Goal: Information Seeking & Learning: Learn about a topic

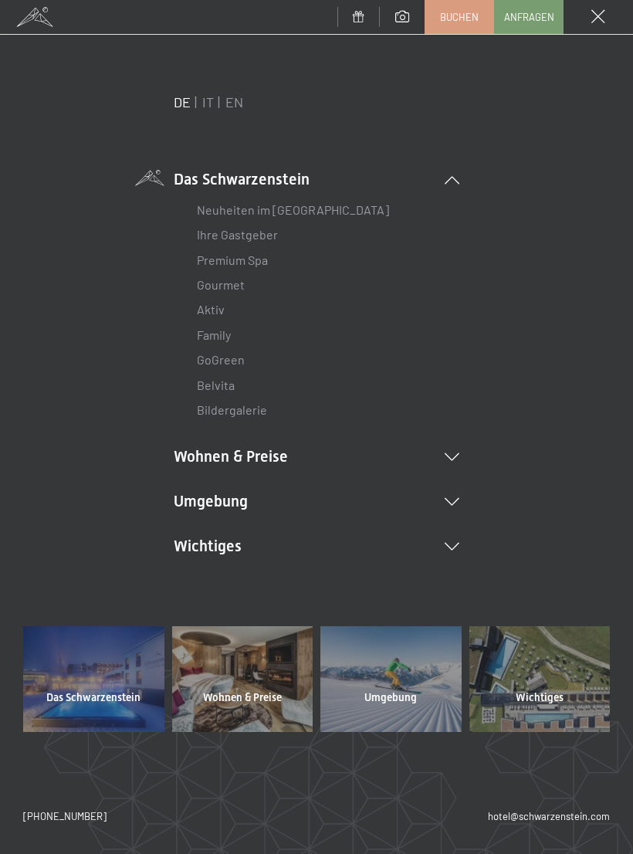
click at [219, 308] on link "Aktiv" at bounding box center [211, 309] width 28 height 15
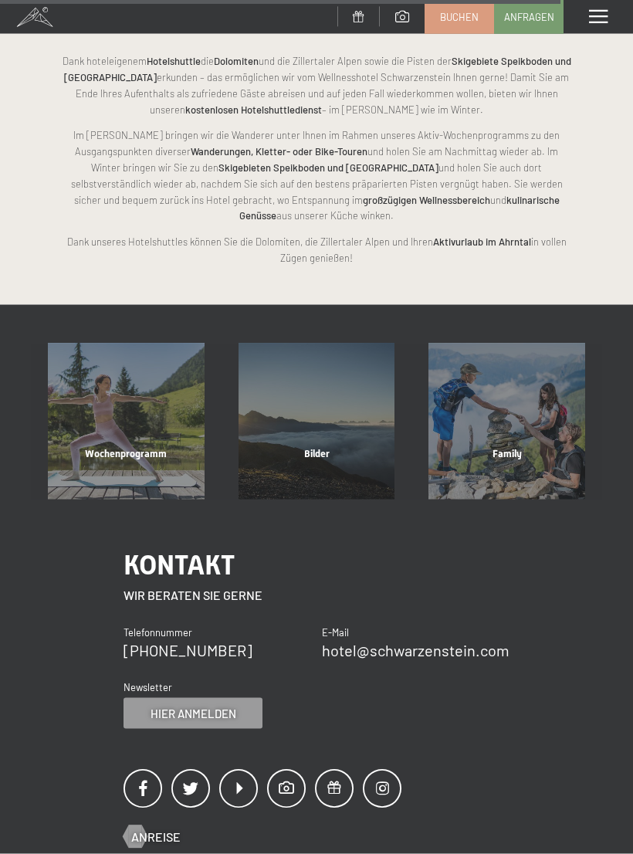
scroll to position [2802, 0]
click at [322, 398] on div "Bilder Mehr erfahren" at bounding box center [317, 421] width 191 height 157
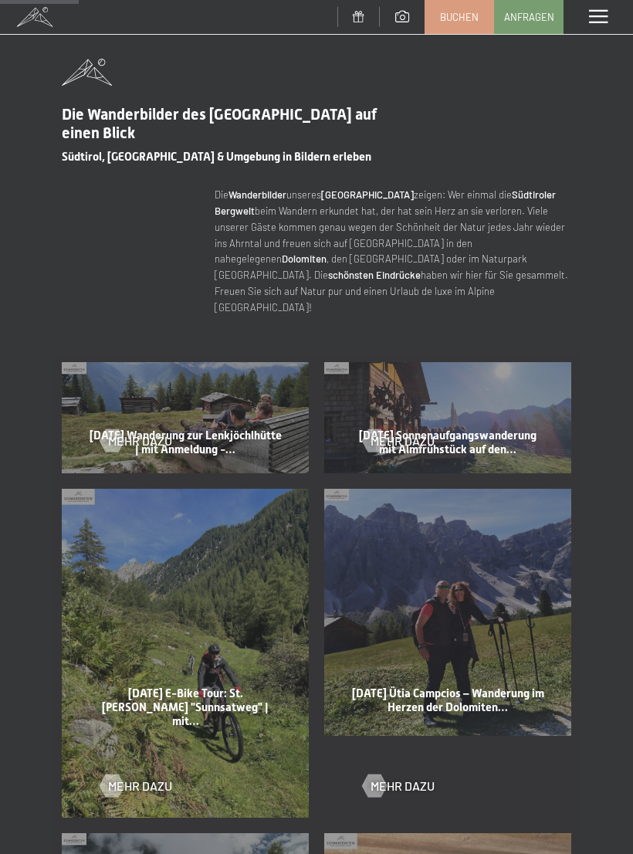
scroll to position [512, 0]
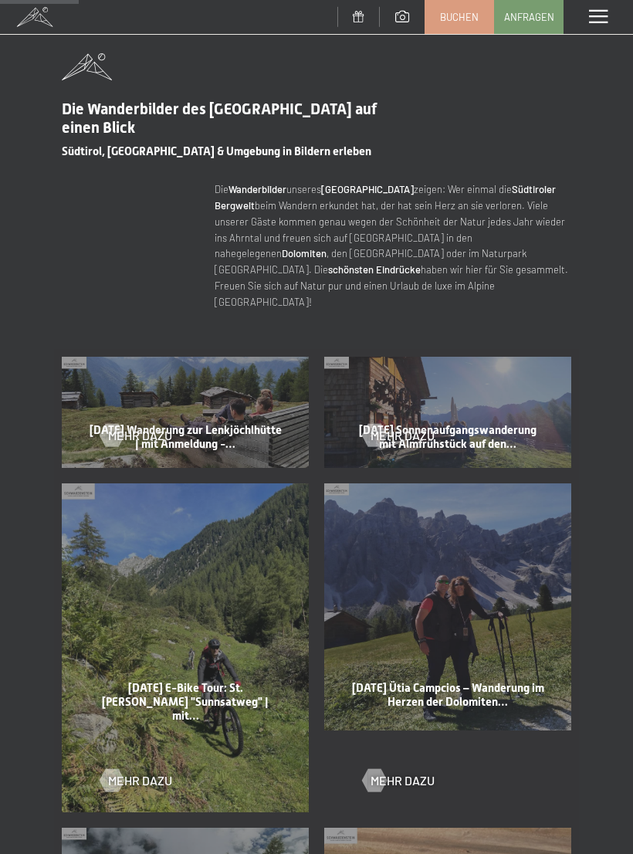
click at [184, 404] on div "Mehr dazu" at bounding box center [185, 424] width 170 height 40
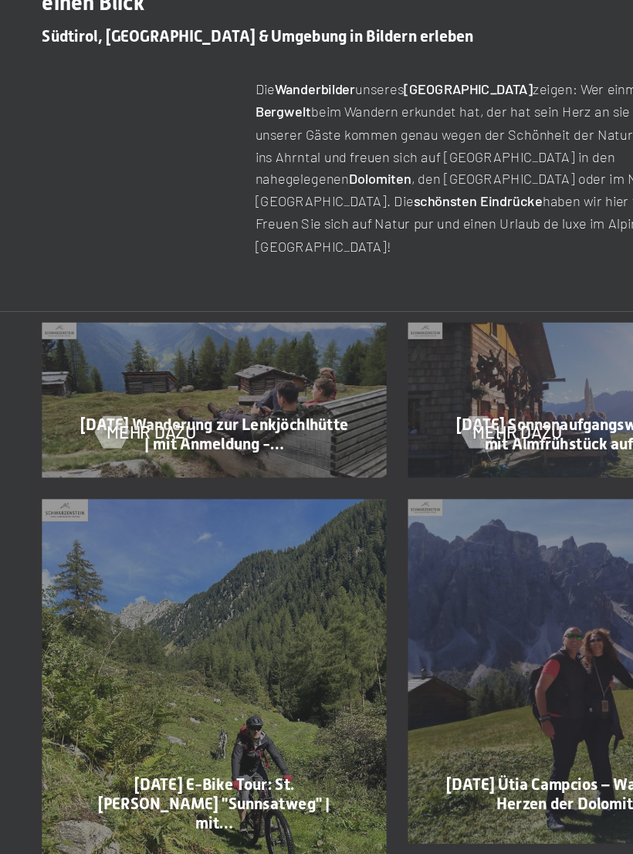
click at [110, 426] on span "Mehr dazu" at bounding box center [140, 434] width 64 height 17
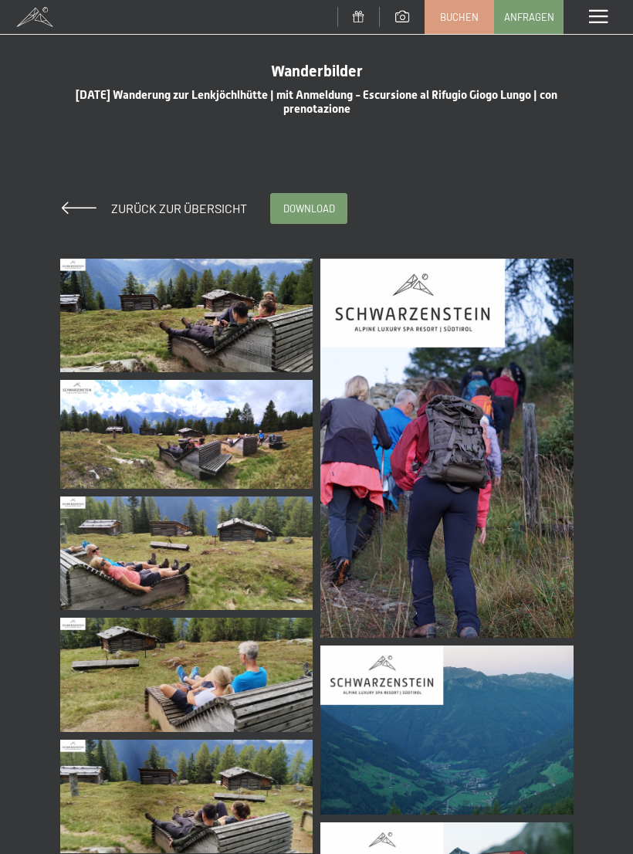
click at [181, 317] on img at bounding box center [186, 315] width 253 height 113
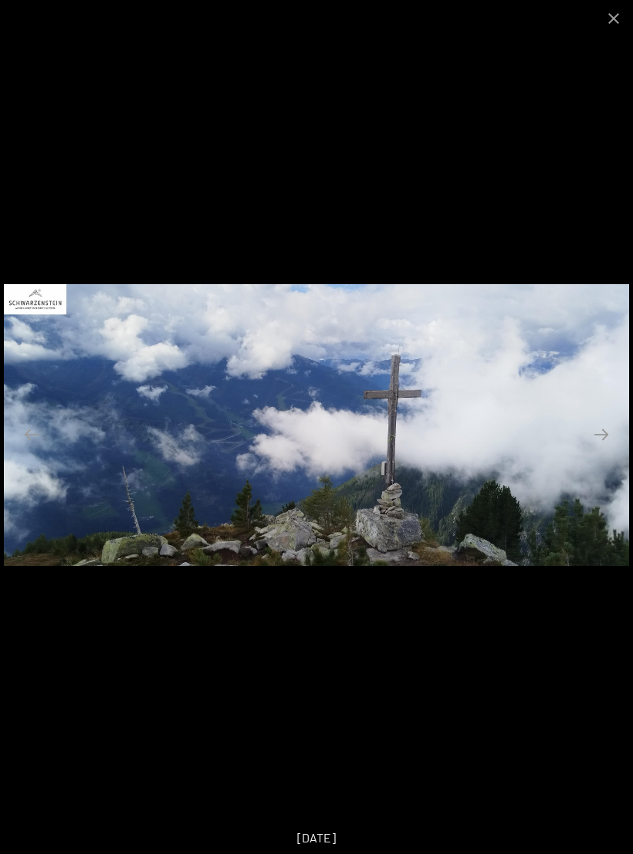
click at [601, 427] on button "Next slide" at bounding box center [601, 434] width 32 height 30
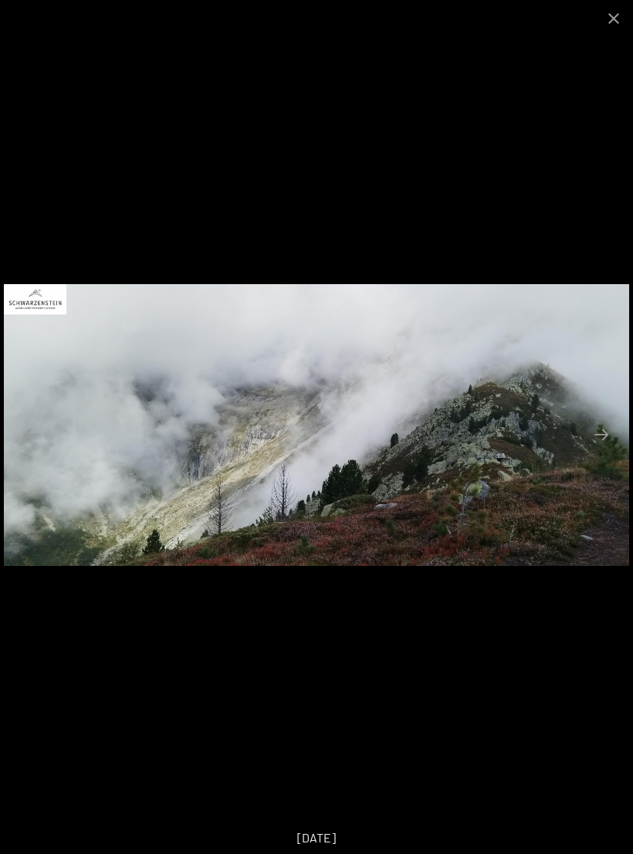
click at [604, 439] on button "Next slide" at bounding box center [601, 434] width 32 height 30
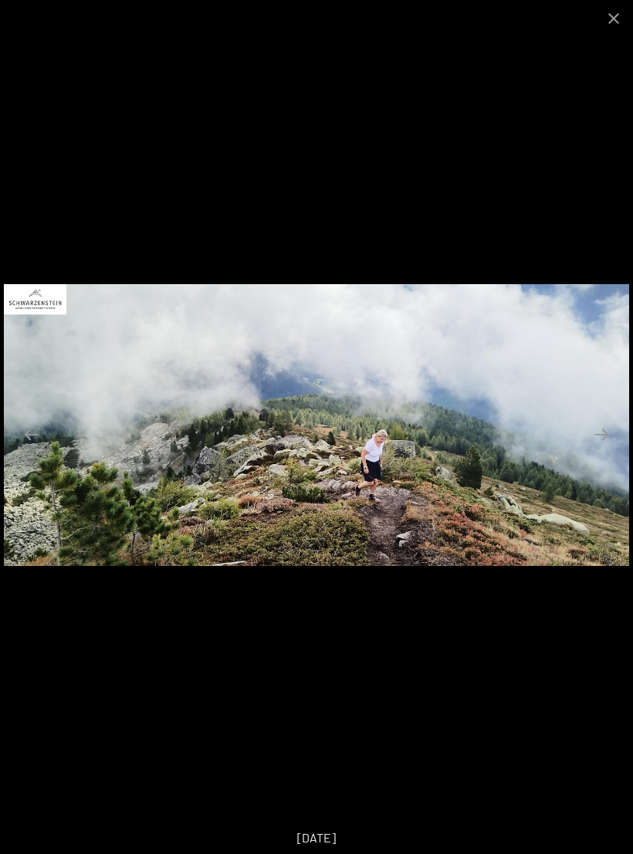
click at [598, 435] on button "Next slide" at bounding box center [601, 434] width 32 height 30
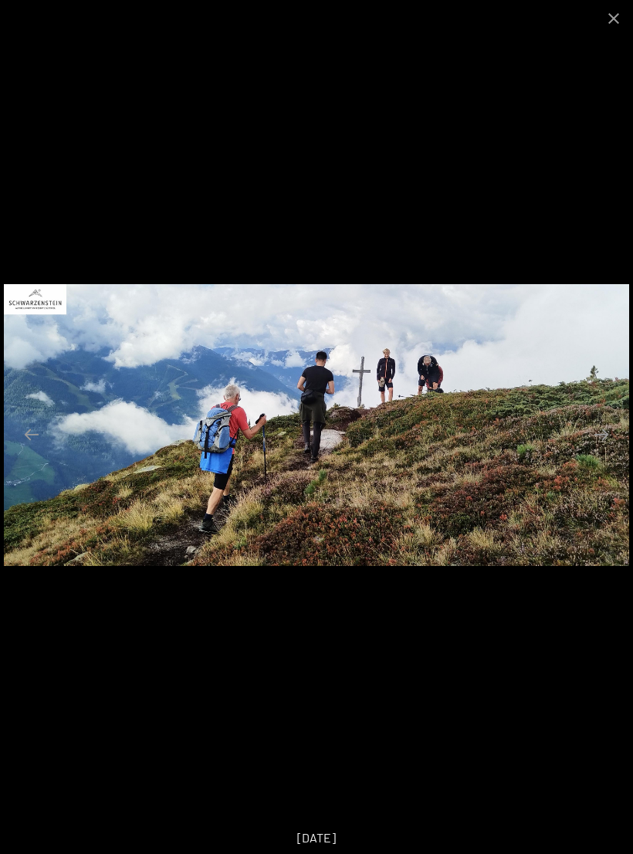
click at [608, 437] on button "Next slide" at bounding box center [601, 434] width 32 height 30
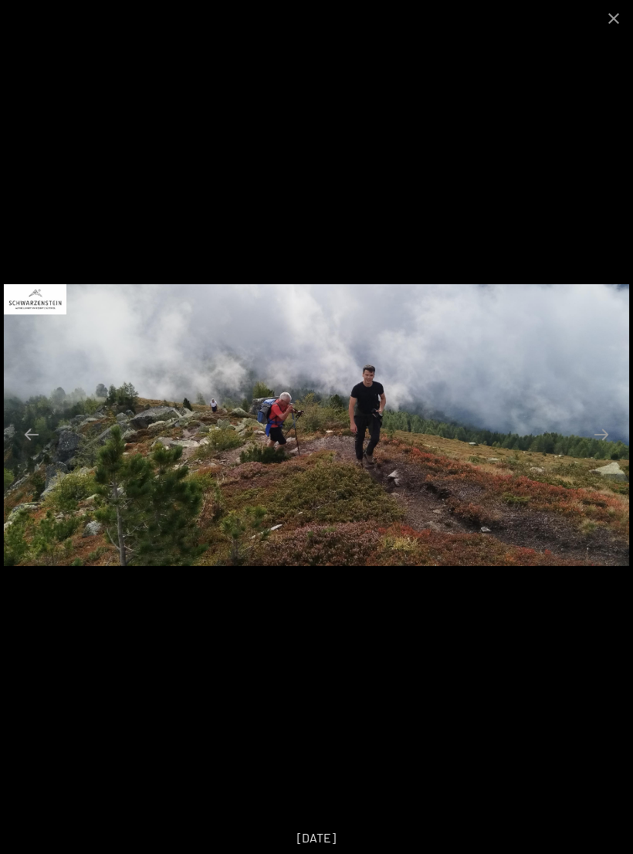
click at [611, 432] on button "Next slide" at bounding box center [601, 434] width 32 height 30
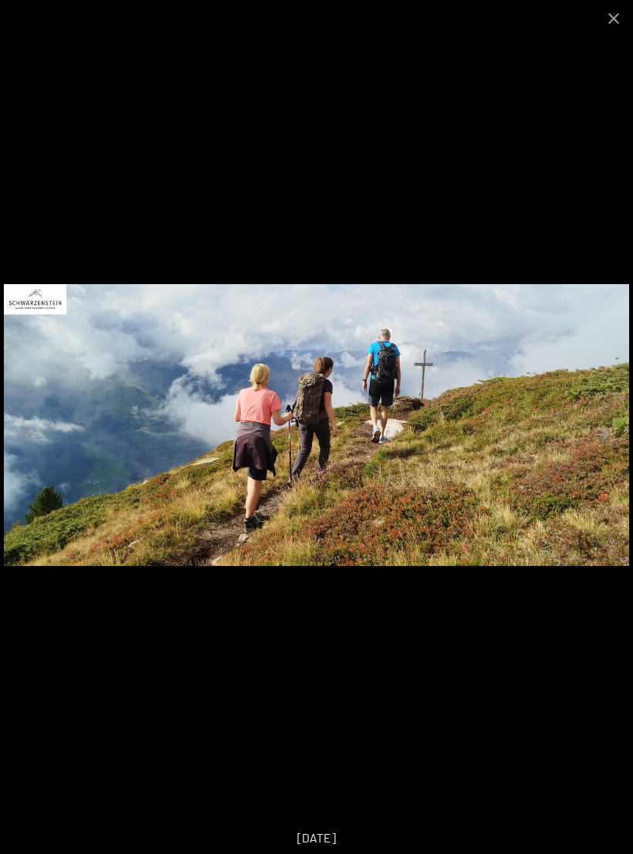
click at [604, 432] on button "Next slide" at bounding box center [601, 434] width 32 height 30
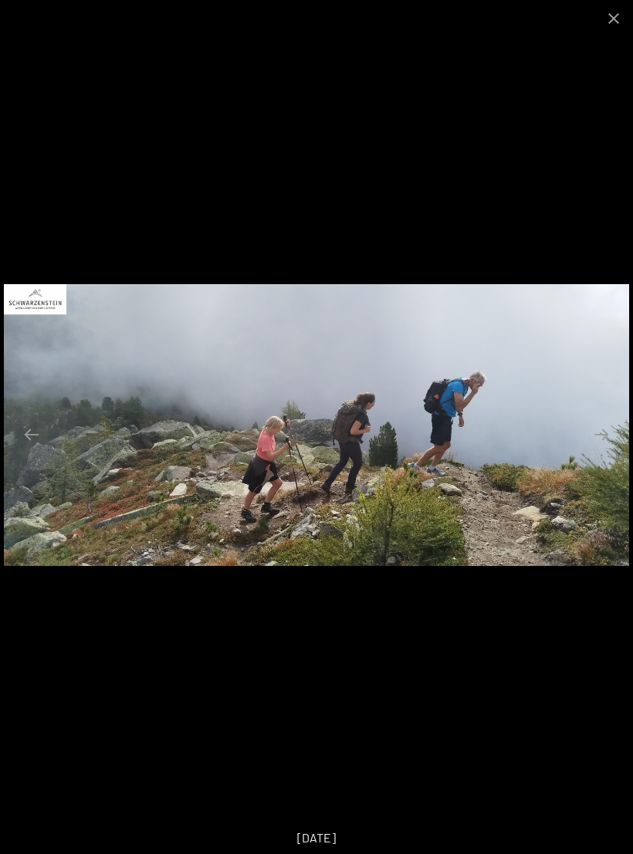
click at [608, 436] on button "Next slide" at bounding box center [601, 434] width 32 height 30
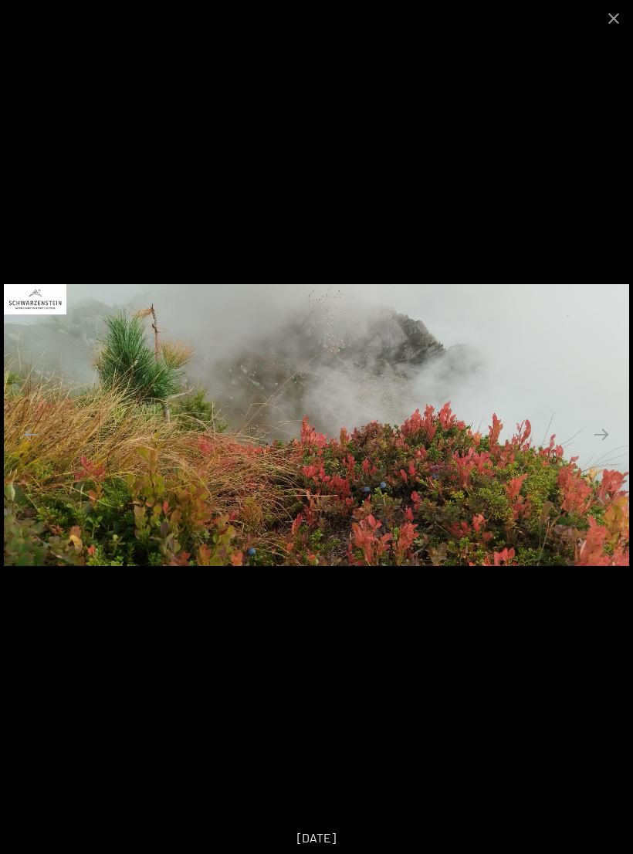
click at [610, 437] on button "Next slide" at bounding box center [601, 434] width 32 height 30
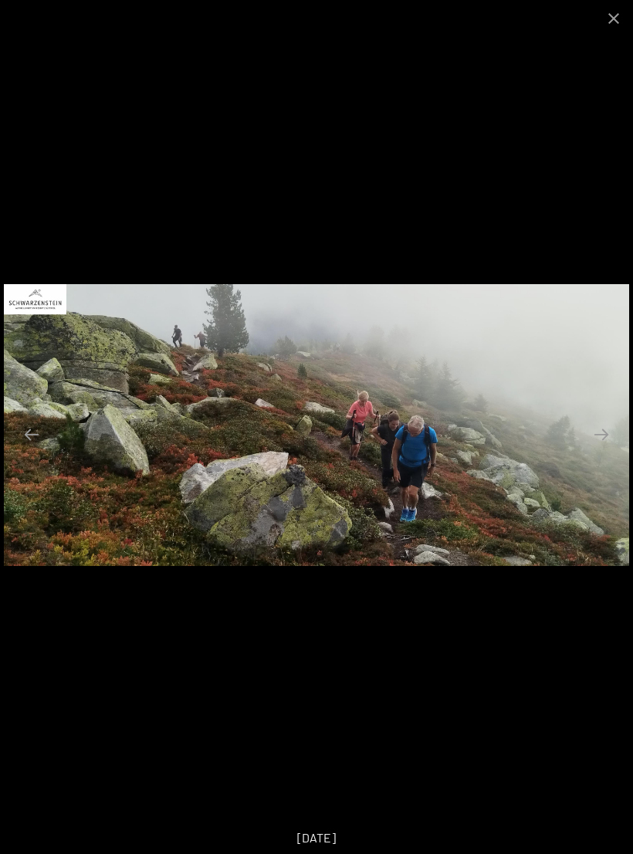
click at [607, 435] on button "Next slide" at bounding box center [601, 434] width 32 height 30
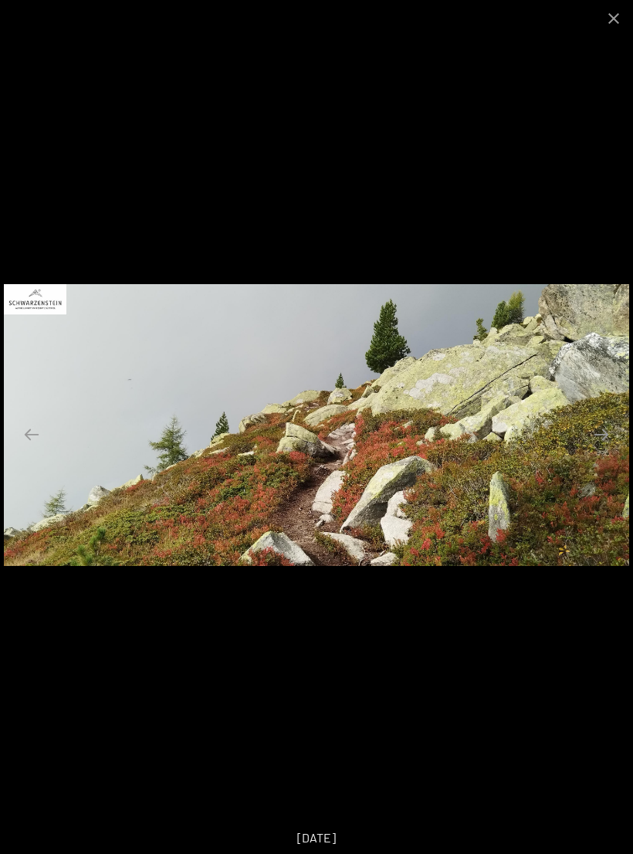
click at [607, 435] on button "Next slide" at bounding box center [601, 434] width 32 height 30
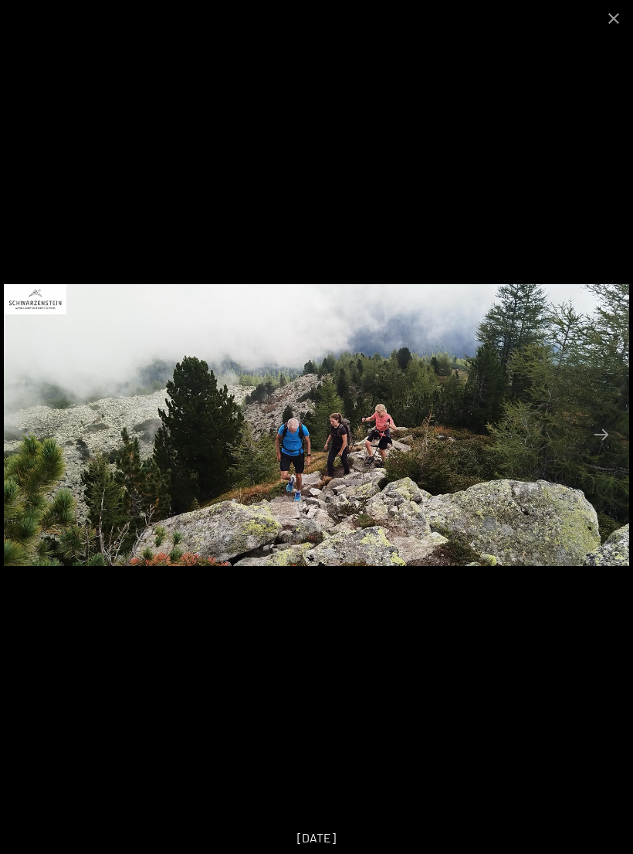
click at [607, 438] on button "Next slide" at bounding box center [601, 434] width 32 height 30
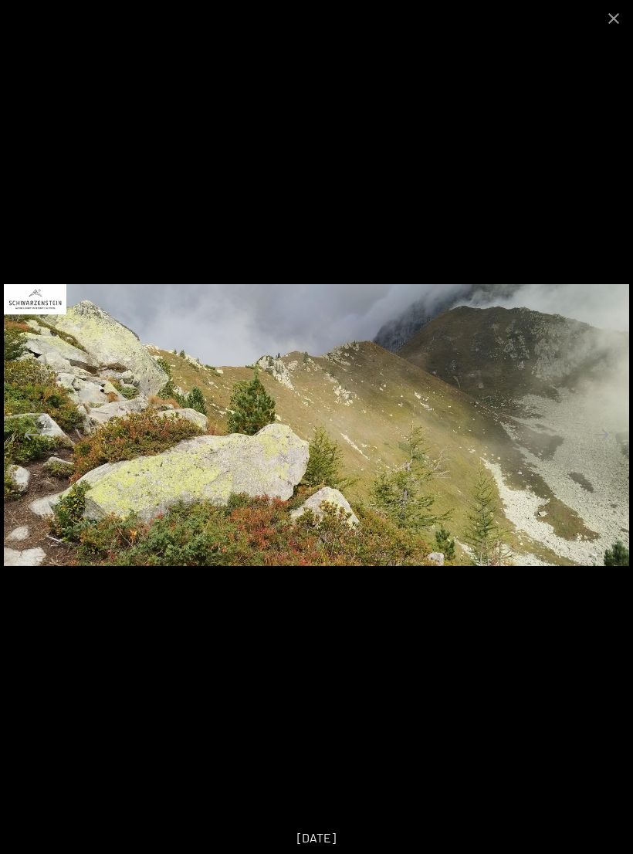
click at [609, 436] on button "Next slide" at bounding box center [601, 434] width 32 height 30
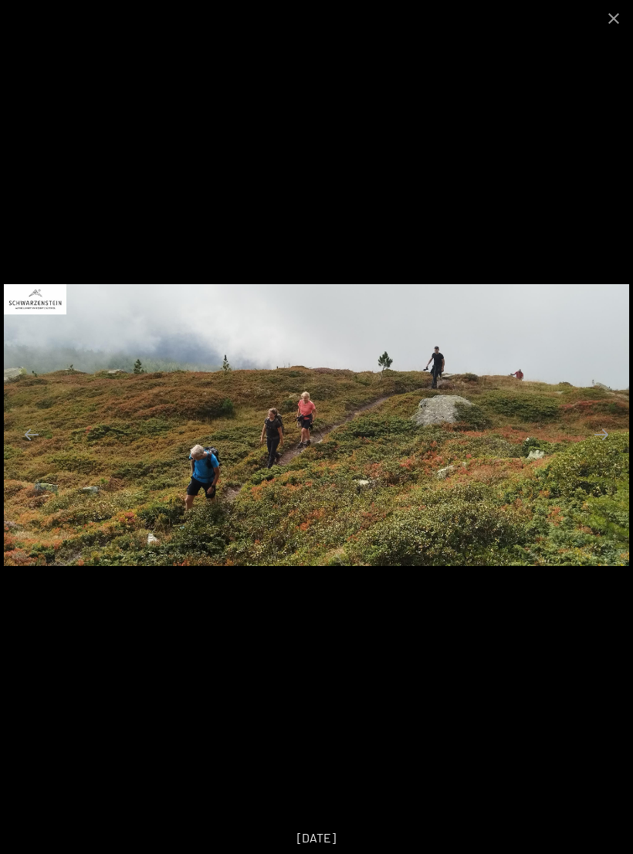
click at [611, 425] on button "Next slide" at bounding box center [601, 434] width 32 height 30
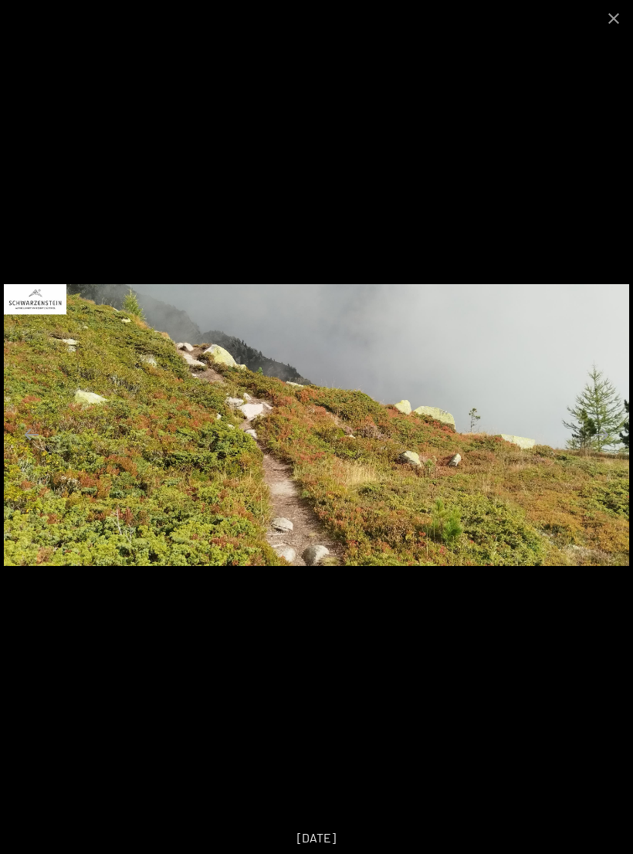
click at [608, 435] on button "Next slide" at bounding box center [601, 434] width 32 height 30
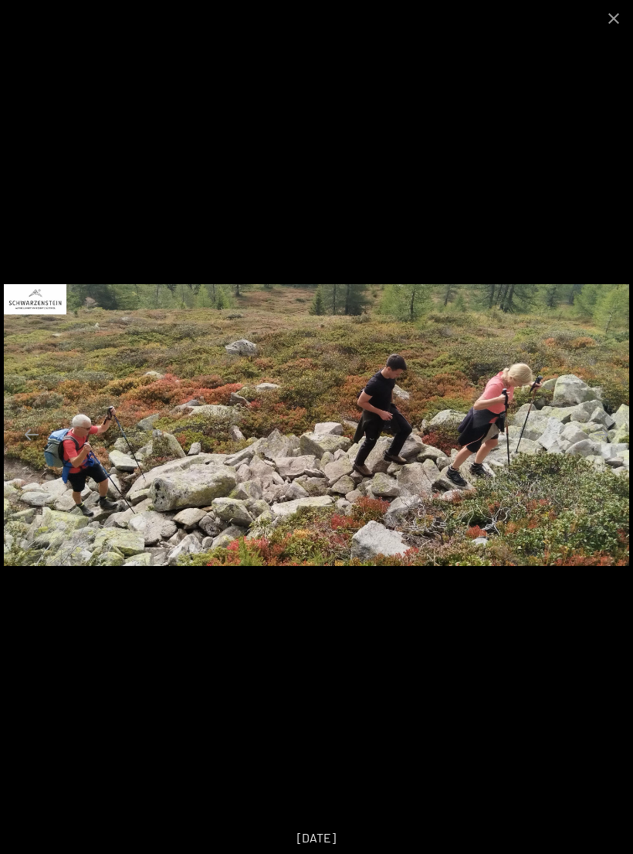
click at [606, 433] on button "Next slide" at bounding box center [601, 434] width 32 height 30
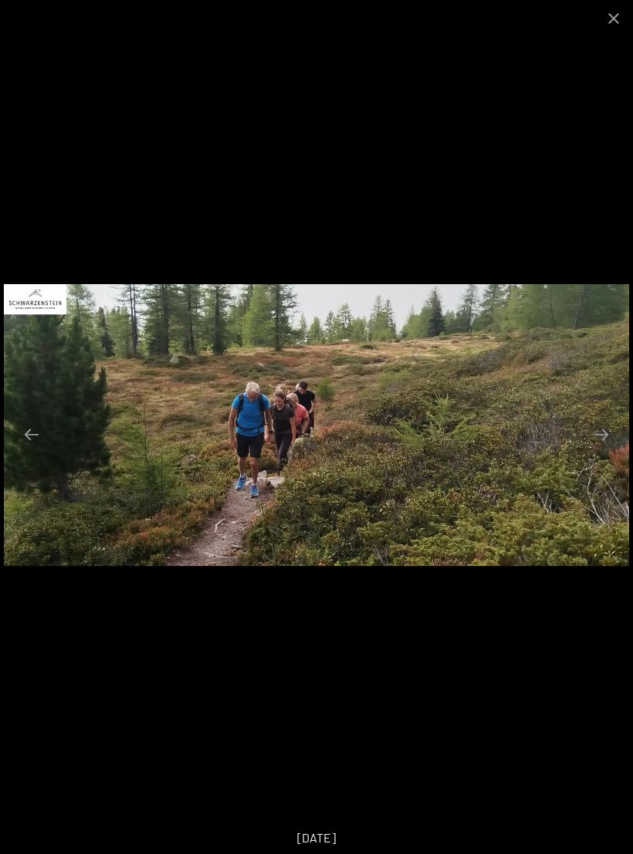
click at [598, 433] on button "Next slide" at bounding box center [601, 434] width 32 height 30
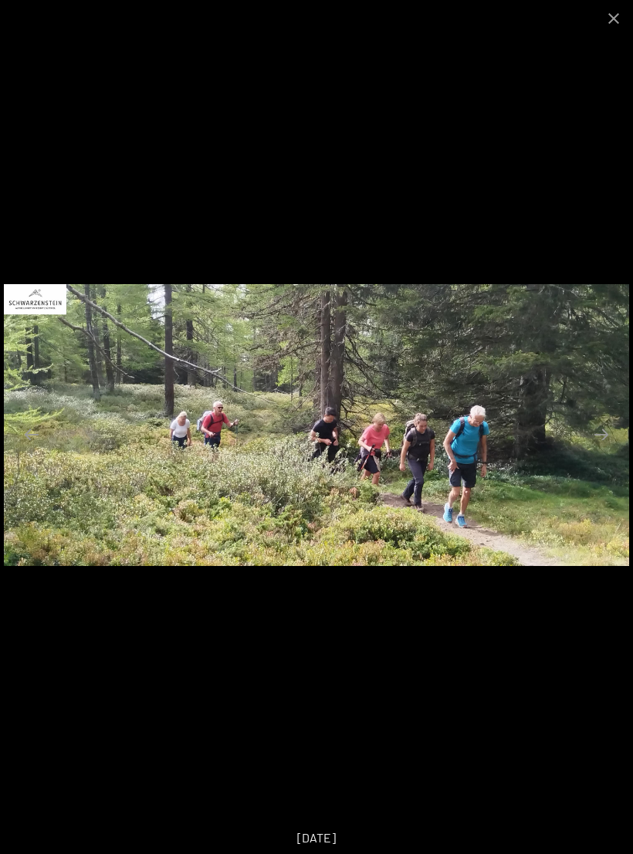
click at [604, 423] on button "Next slide" at bounding box center [601, 434] width 32 height 30
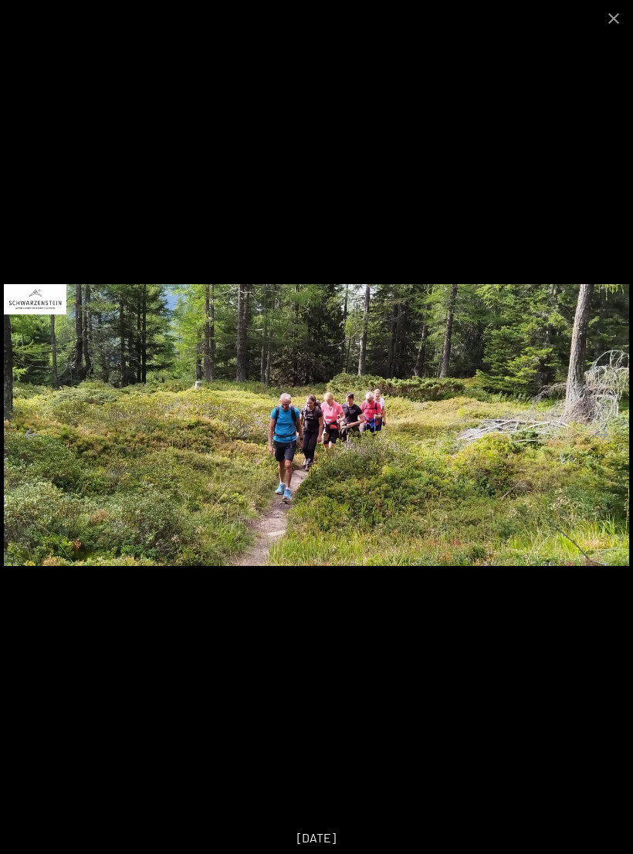
click at [605, 433] on button "Next slide" at bounding box center [601, 434] width 32 height 30
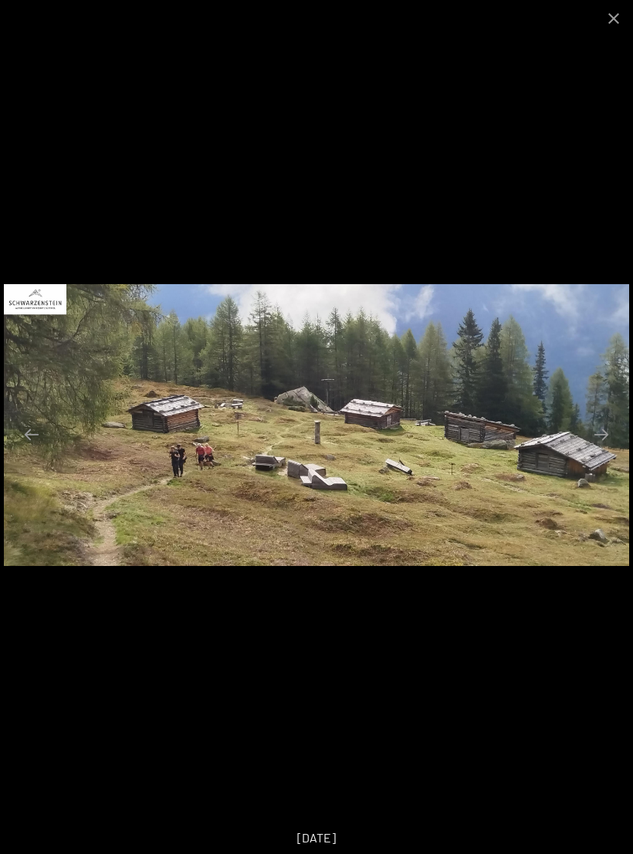
click at [614, 23] on button "Close gallery" at bounding box center [613, 18] width 39 height 36
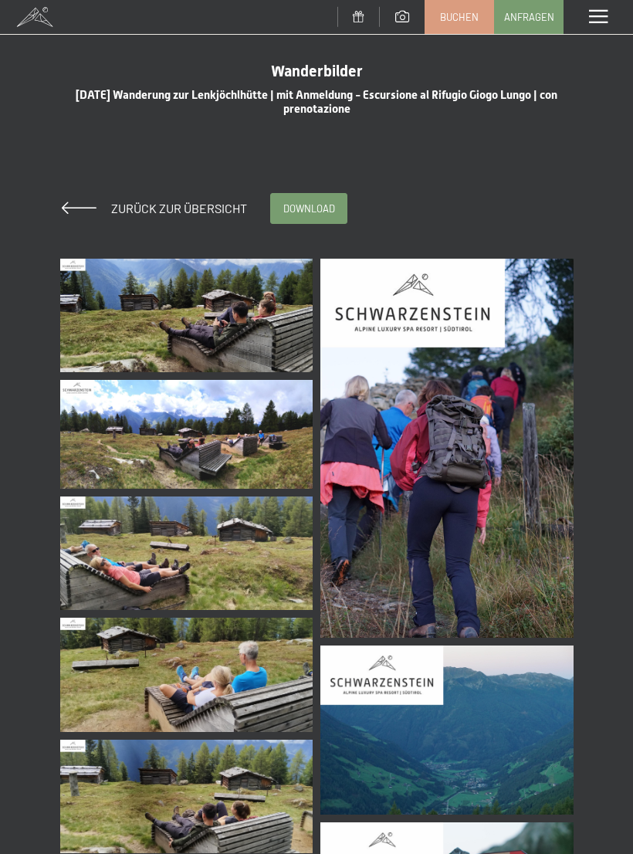
click at [79, 208] on span at bounding box center [79, 207] width 35 height 12
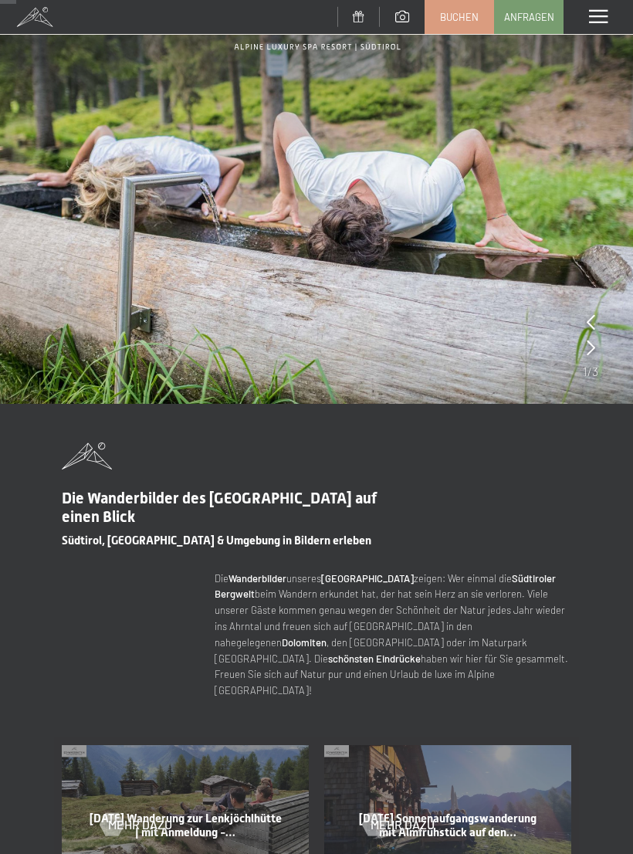
scroll to position [103, 0]
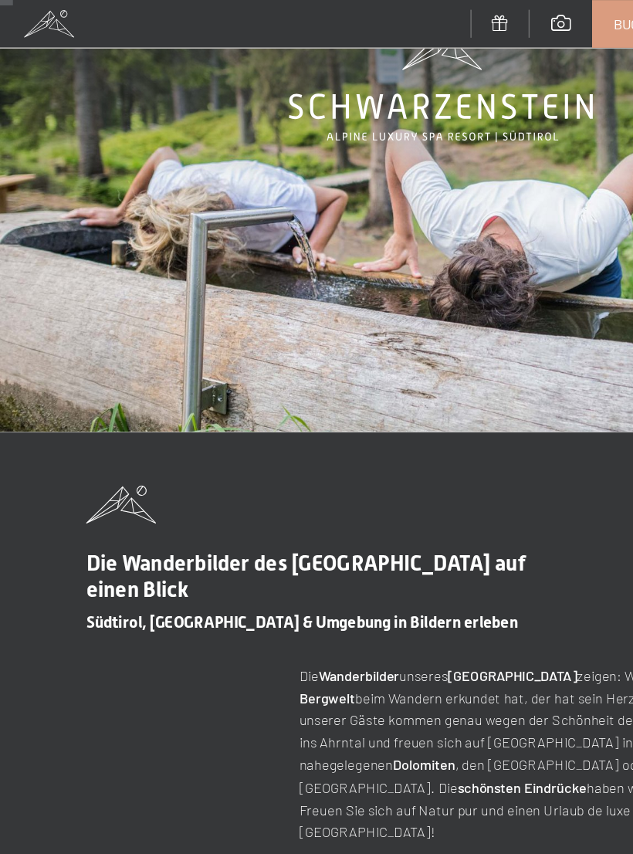
scroll to position [52, 0]
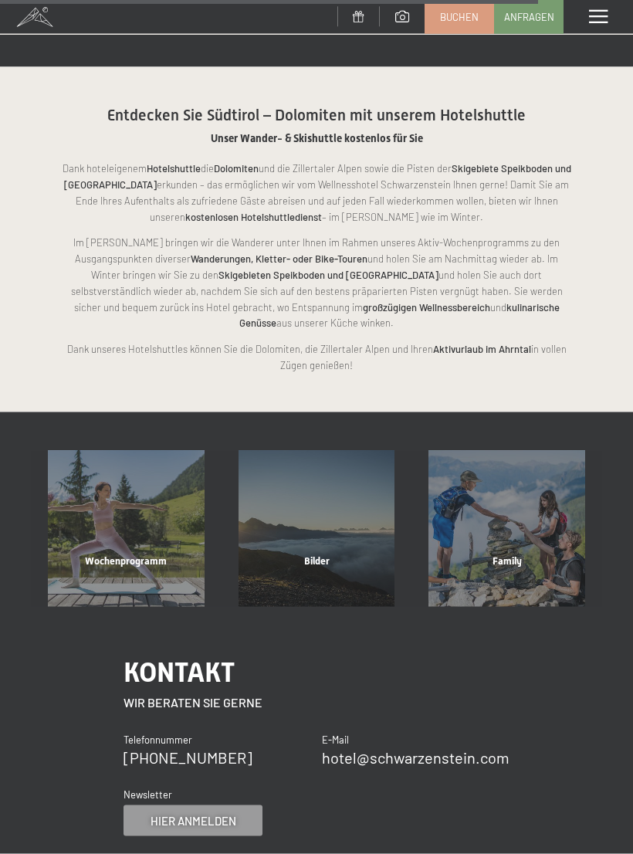
scroll to position [2700, 0]
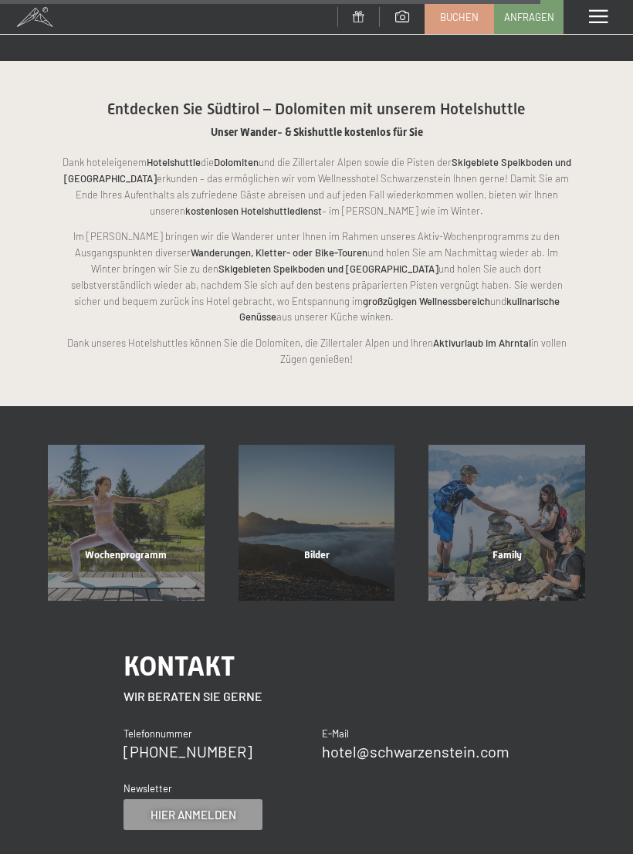
click at [125, 548] on div "Wochenprogramm" at bounding box center [126, 574] width 191 height 52
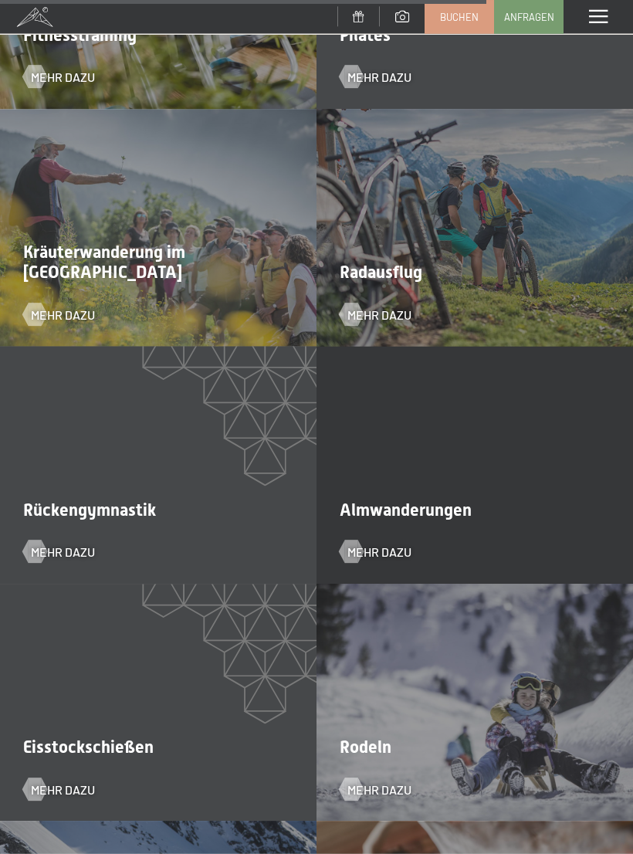
scroll to position [3419, 0]
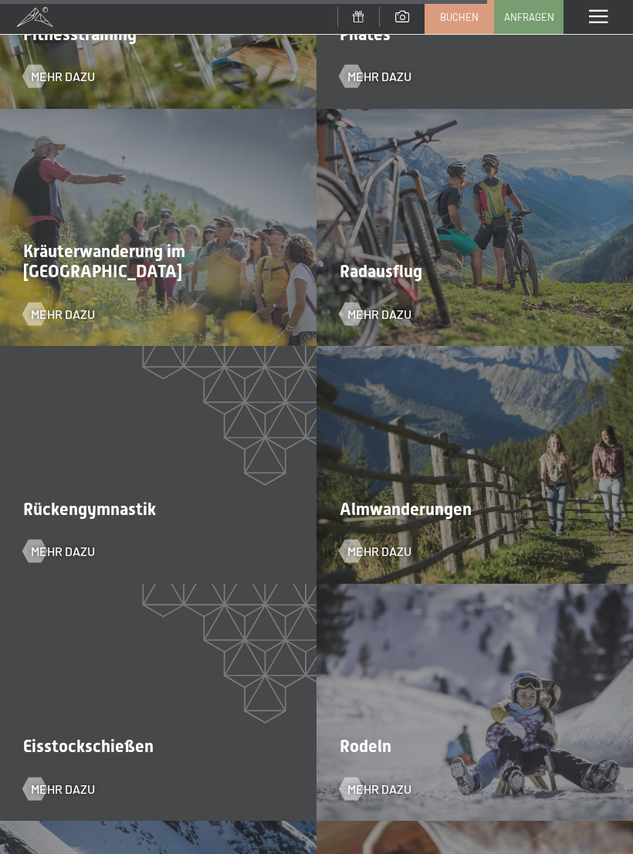
click at [603, 7] on div "Menü" at bounding box center [598, 17] width 69 height 34
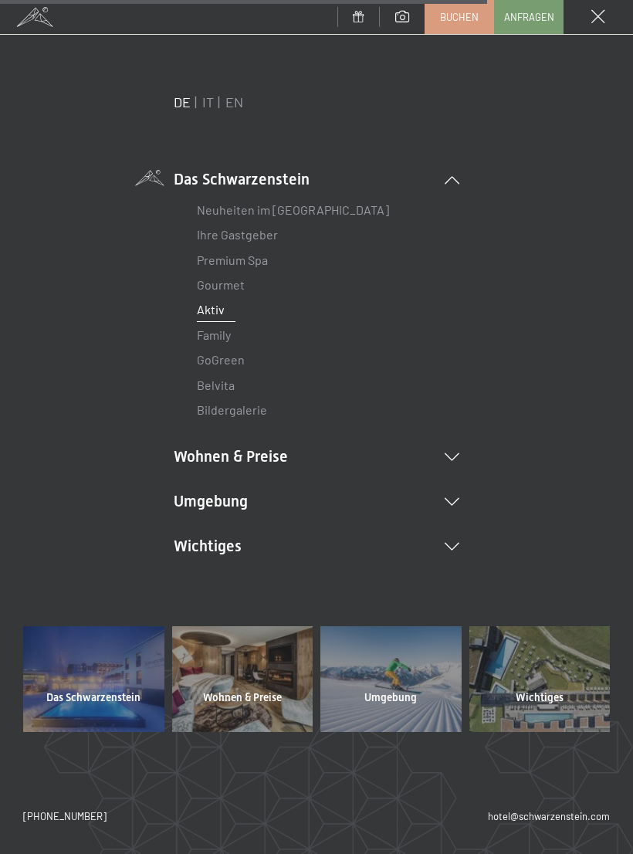
click at [594, 15] on span at bounding box center [598, 17] width 14 height 14
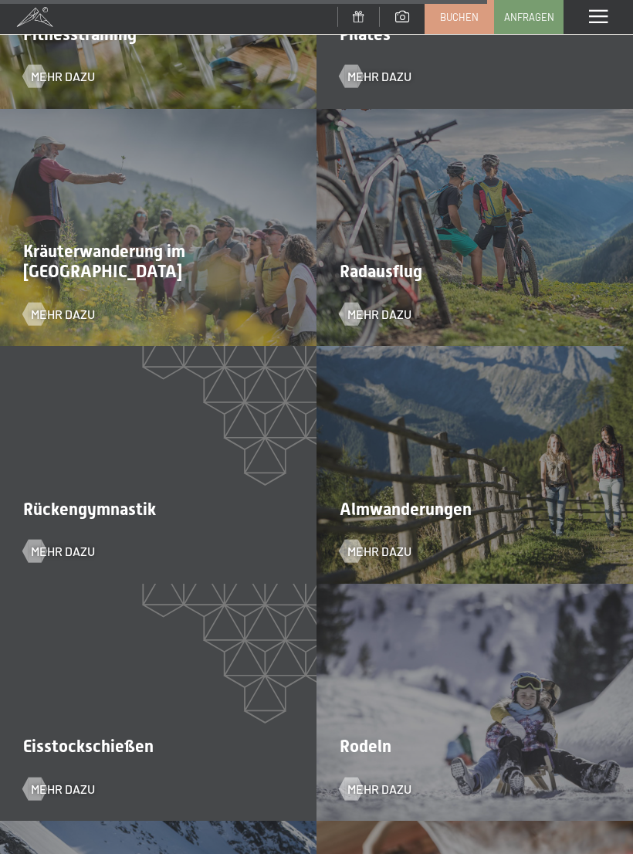
click at [597, 17] on span at bounding box center [598, 17] width 19 height 14
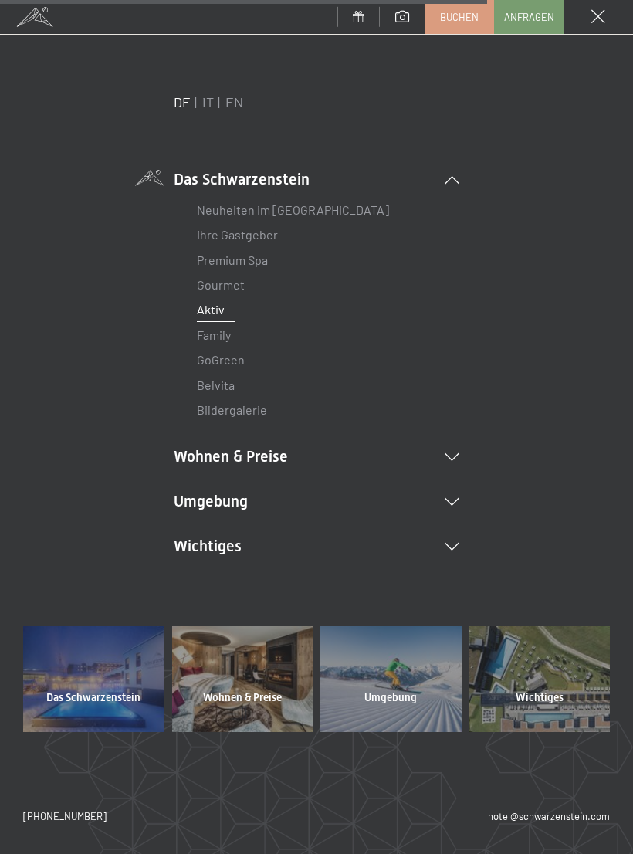
click at [596, 10] on span at bounding box center [598, 17] width 14 height 14
